Goal: Information Seeking & Learning: Find specific page/section

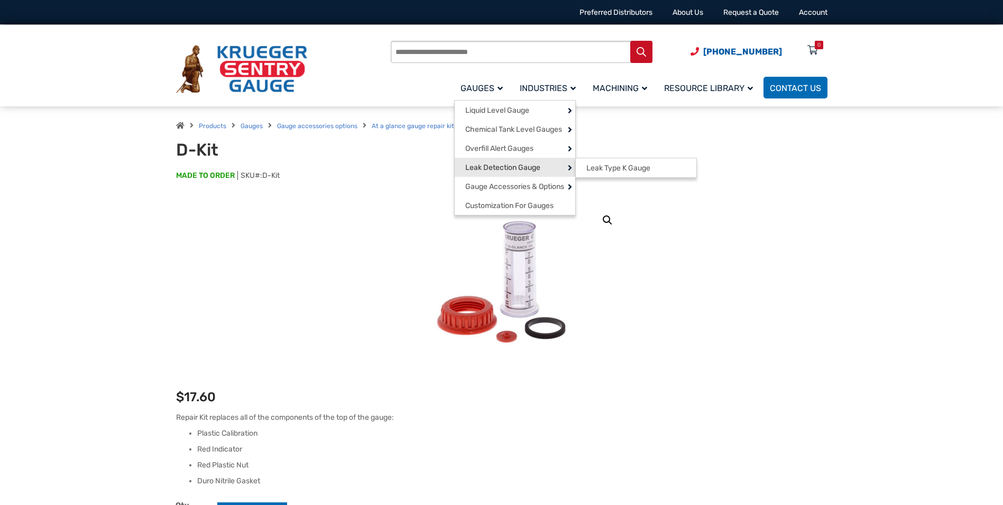
click at [502, 168] on span "Leak Detection Gauge" at bounding box center [502, 168] width 75 height 10
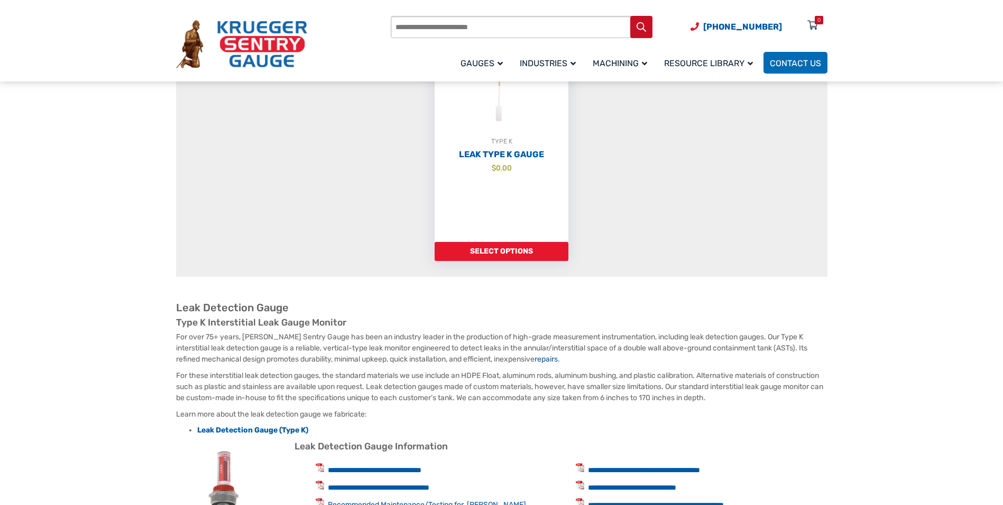
scroll to position [53, 0]
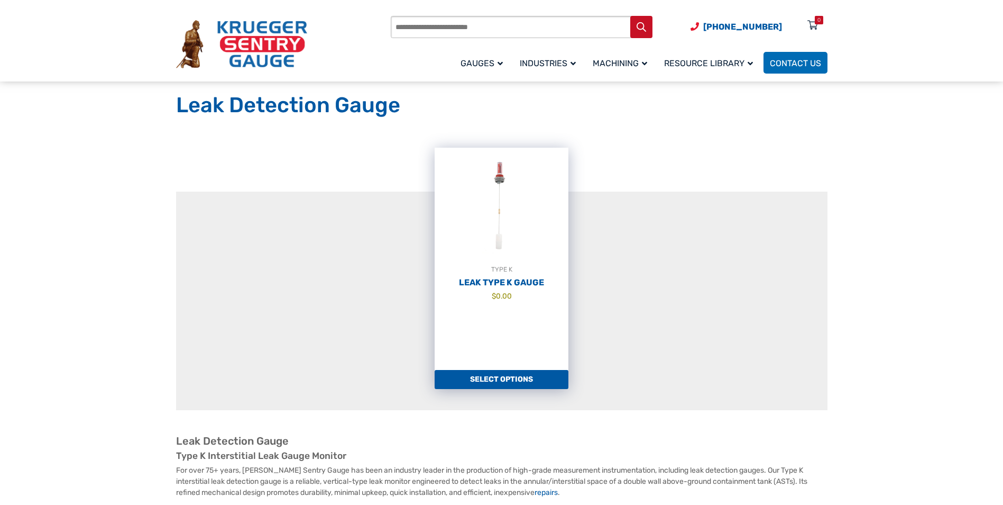
click at [513, 382] on link "Select options" at bounding box center [502, 379] width 134 height 19
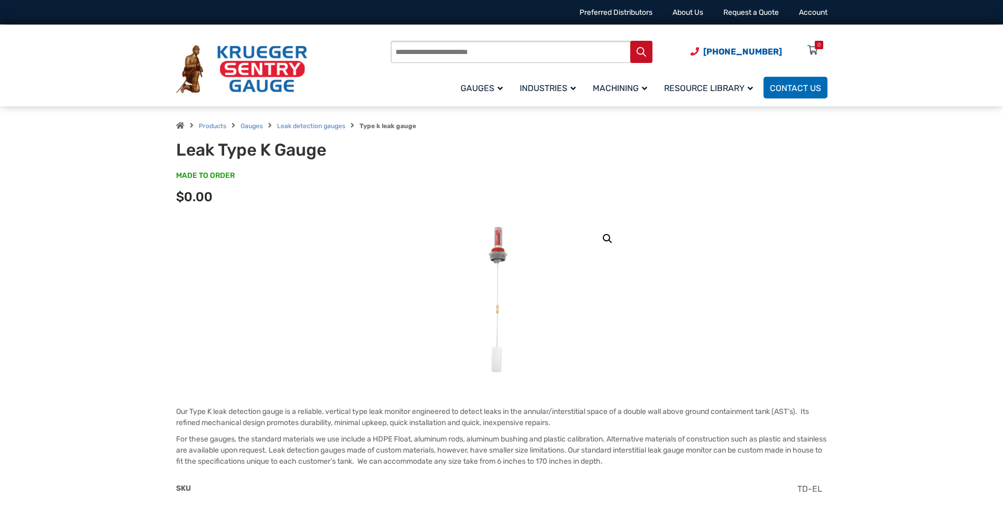
drag, startPoint x: 413, startPoint y: 51, endPoint x: 408, endPoint y: 66, distance: 15.2
click at [413, 51] on input "Products search" at bounding box center [522, 52] width 262 height 22
type input "*****"
click at [630, 41] on button "Search" at bounding box center [641, 52] width 22 height 22
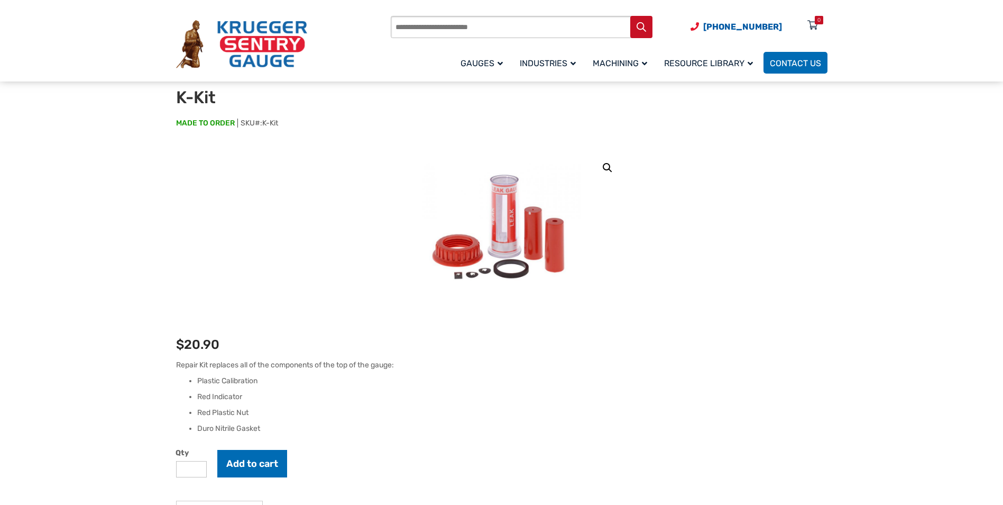
scroll to position [105, 0]
